Goal: Information Seeking & Learning: Check status

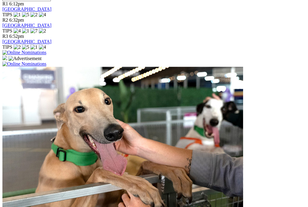
scroll to position [452, 0]
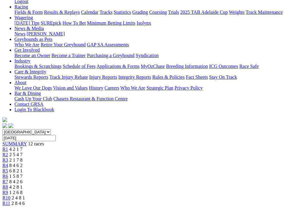
scroll to position [94, 0]
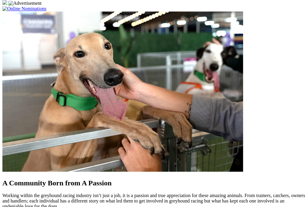
scroll to position [508, 0]
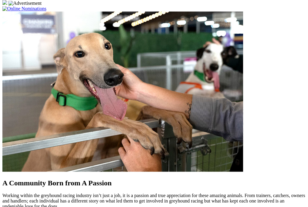
scroll to position [507, 0]
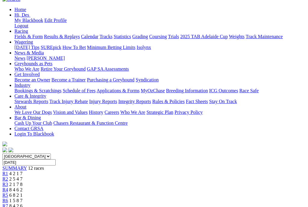
scroll to position [72, 0]
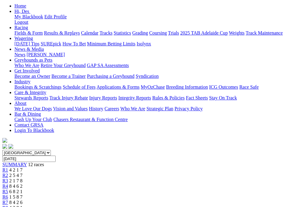
scroll to position [69, 0]
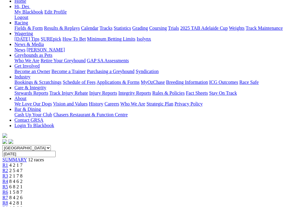
scroll to position [78, 0]
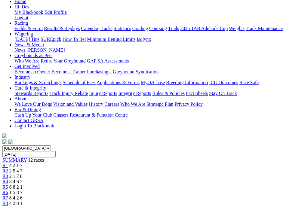
click at [222, 206] on div "R9 1 2 6 8" at bounding box center [153, 208] width 303 height 5
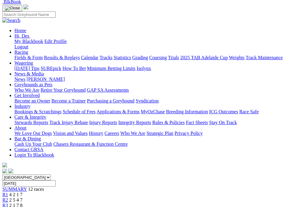
scroll to position [47, 0]
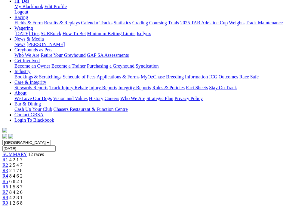
scroll to position [90, 0]
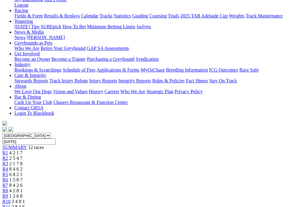
click at [23, 183] on span "8 4 2 6" at bounding box center [15, 185] width 13 height 5
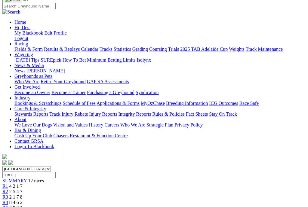
scroll to position [66, 0]
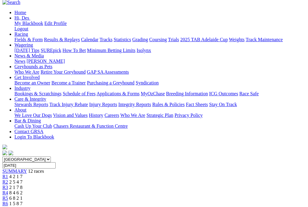
click at [23, 201] on span "1 5 8 7" at bounding box center [15, 203] width 13 height 5
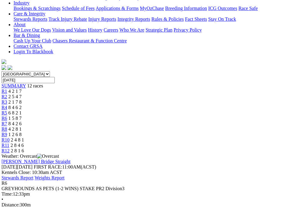
scroll to position [151, 1]
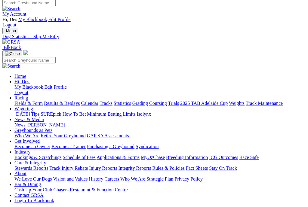
scroll to position [3, 0]
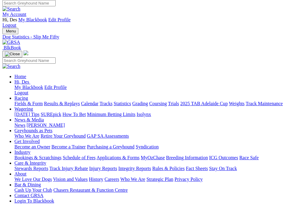
click at [65, 101] on link "Results & Replays" at bounding box center [62, 103] width 36 height 5
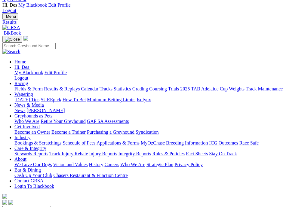
scroll to position [17, 0]
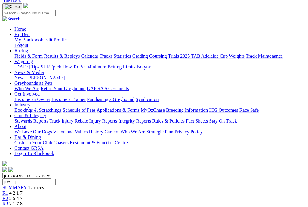
scroll to position [47, 0]
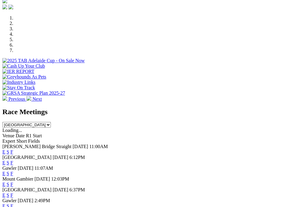
scroll to position [201, 0]
click at [5, 161] on link "E" at bounding box center [3, 163] width 3 height 5
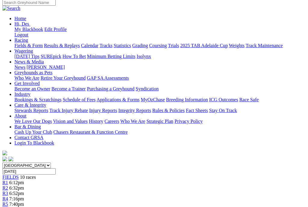
scroll to position [60, 0]
click at [24, 202] on span "7:40pm" at bounding box center [16, 204] width 15 height 5
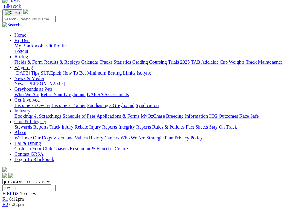
scroll to position [0, 1]
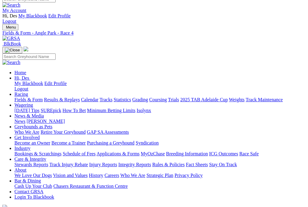
scroll to position [4, 0]
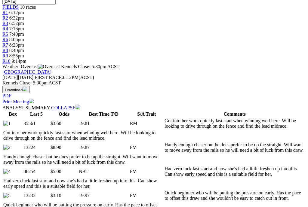
scroll to position [0, 0]
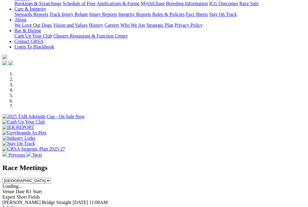
scroll to position [143, 0]
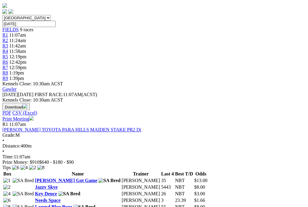
scroll to position [209, 0]
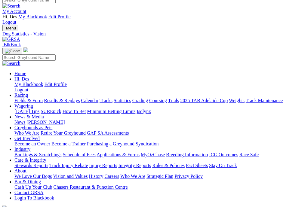
scroll to position [0, 0]
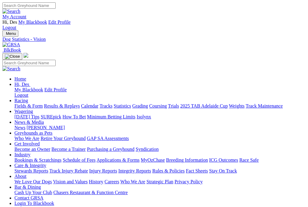
click at [151, 168] on link "Integrity Reports" at bounding box center [134, 170] width 33 height 5
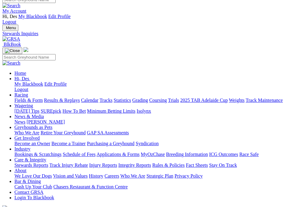
scroll to position [6, 0]
